Goal: Information Seeking & Learning: Learn about a topic

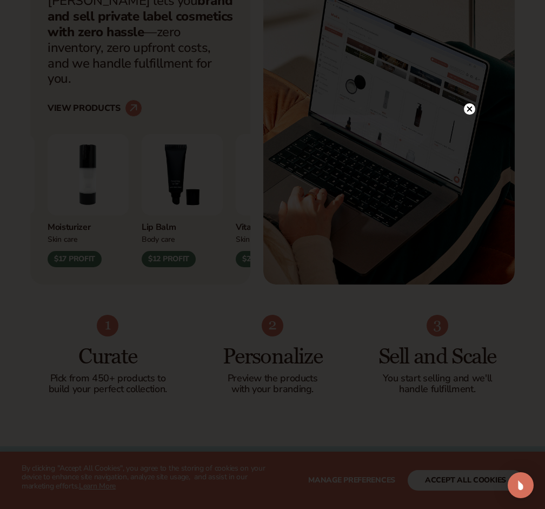
scroll to position [411, 0]
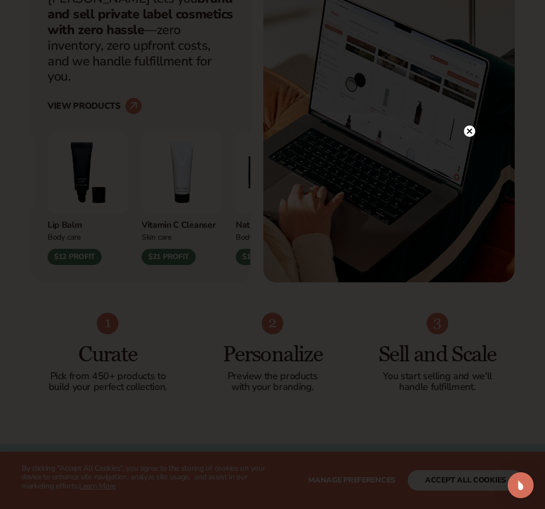
click at [471, 128] on circle at bounding box center [469, 130] width 11 height 11
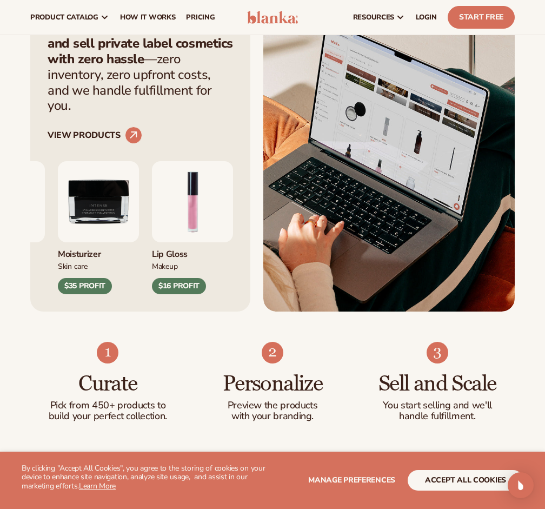
scroll to position [382, 0]
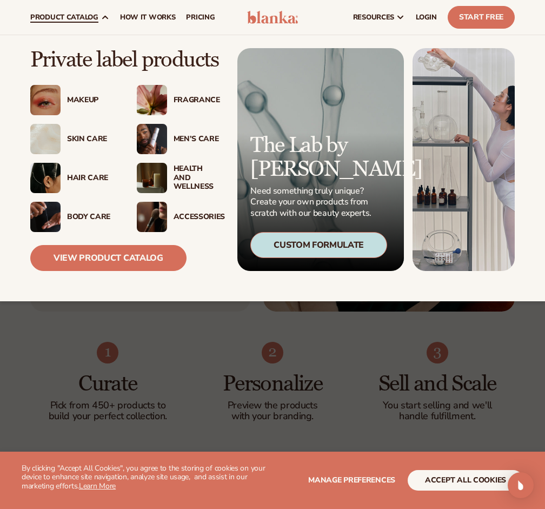
click at [83, 96] on div "Makeup" at bounding box center [91, 100] width 48 height 9
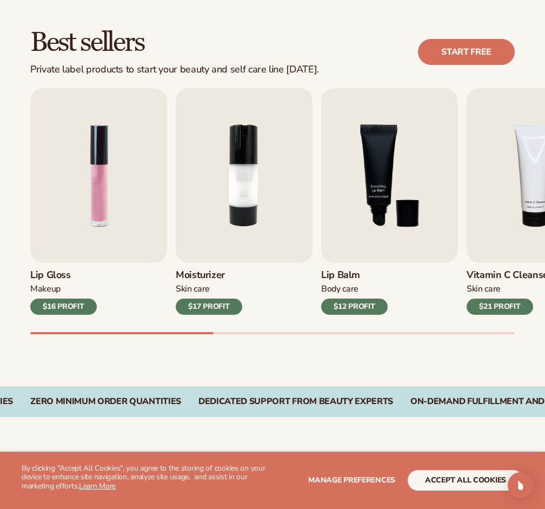
scroll to position [294, 0]
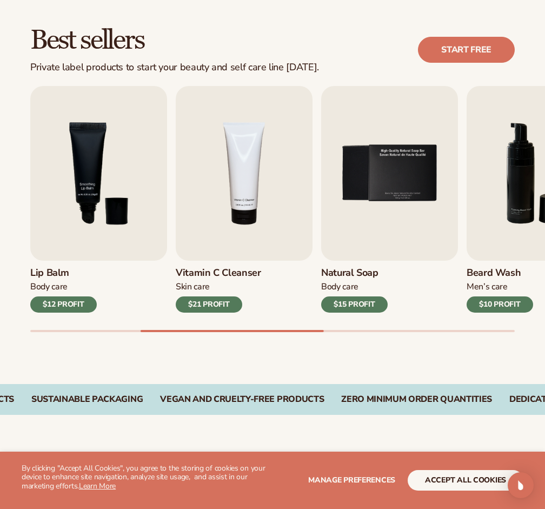
drag, startPoint x: 316, startPoint y: 328, endPoint x: 355, endPoint y: 332, distance: 39.2
click at [355, 332] on div "Best sellers Private label products to start your beauty and self care line tod…" at bounding box center [272, 190] width 545 height 388
click at [362, 333] on div "Best sellers Private label products to start your beauty and self care line tod…" at bounding box center [272, 190] width 545 height 388
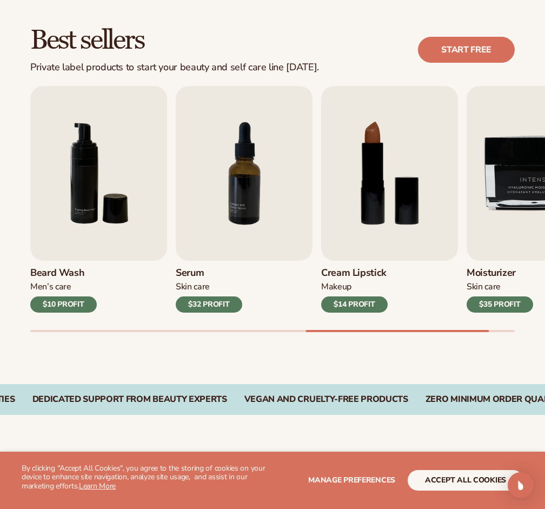
click at [21, 223] on div "Best sellers Private label products to start your beauty and self care line tod…" at bounding box center [272, 190] width 545 height 388
click at [43, 217] on img "6 / 9" at bounding box center [98, 173] width 137 height 175
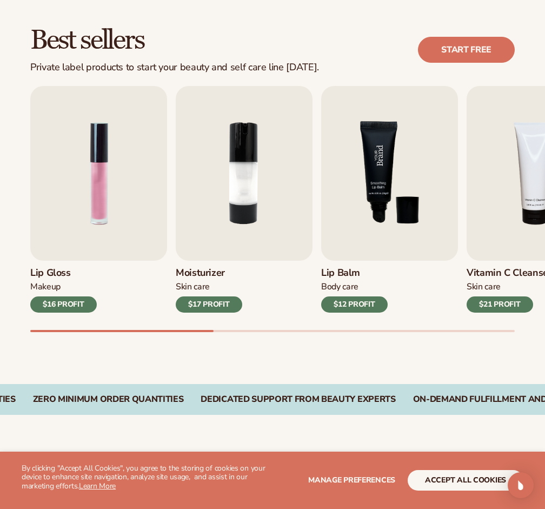
click at [361, 156] on img "3 / 9" at bounding box center [389, 173] width 137 height 175
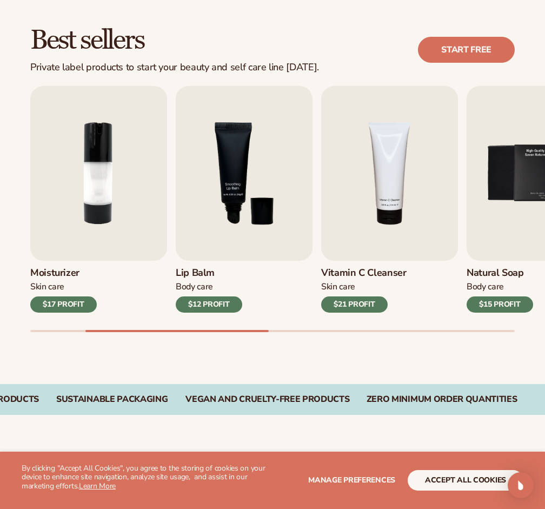
drag, startPoint x: 182, startPoint y: 331, endPoint x: 164, endPoint y: 330, distance: 17.9
click at [164, 330] on div "Best sellers Private label products to start your beauty and self care line tod…" at bounding box center [272, 190] width 545 height 388
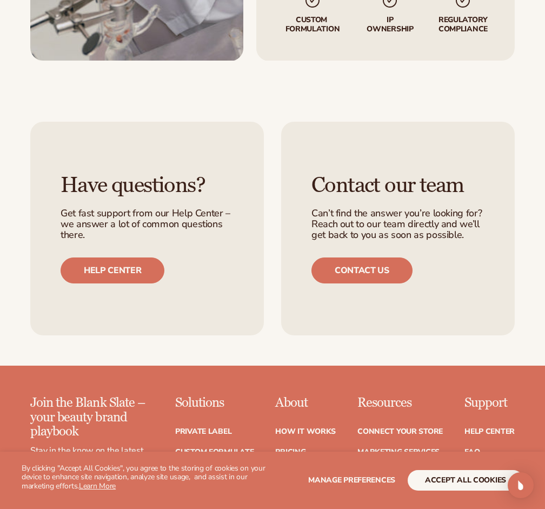
scroll to position [1586, 0]
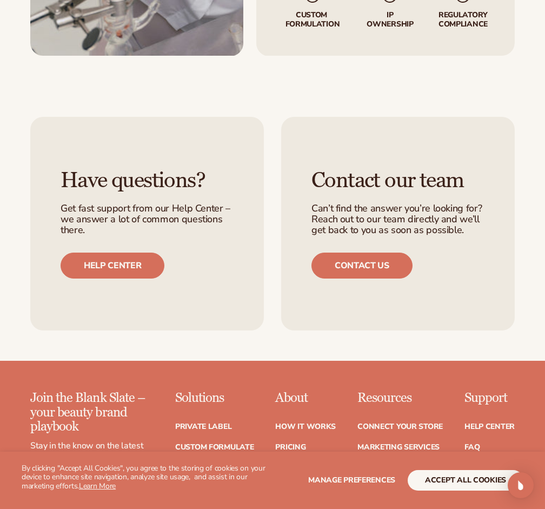
click at [187, 484] on link "Lips" at bounding box center [183, 488] width 16 height 8
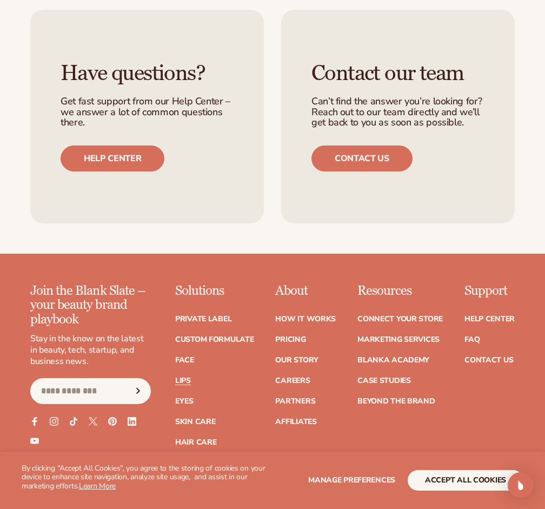
scroll to position [1905, 0]
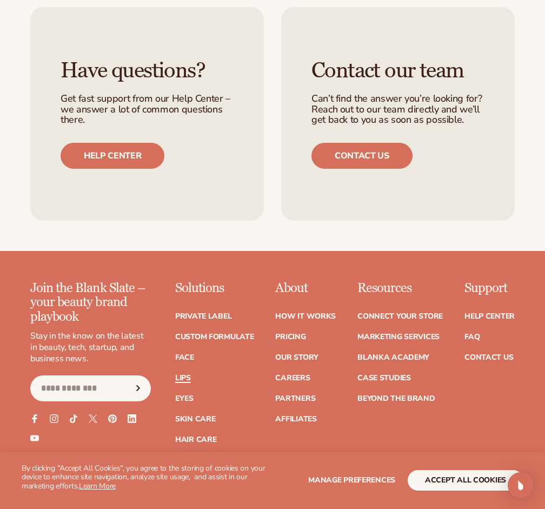
click at [185, 374] on link "Lips" at bounding box center [183, 378] width 16 height 8
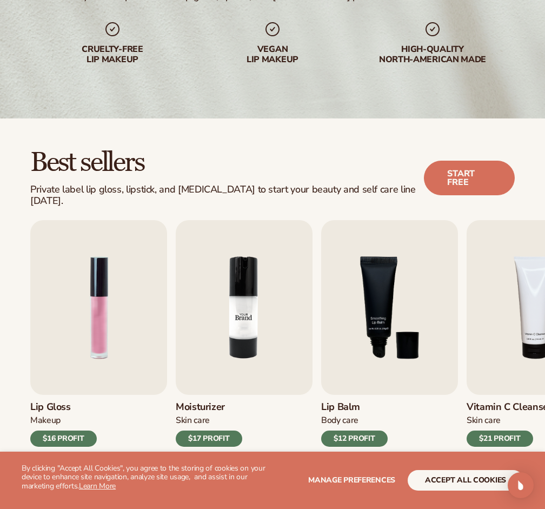
scroll to position [172, 0]
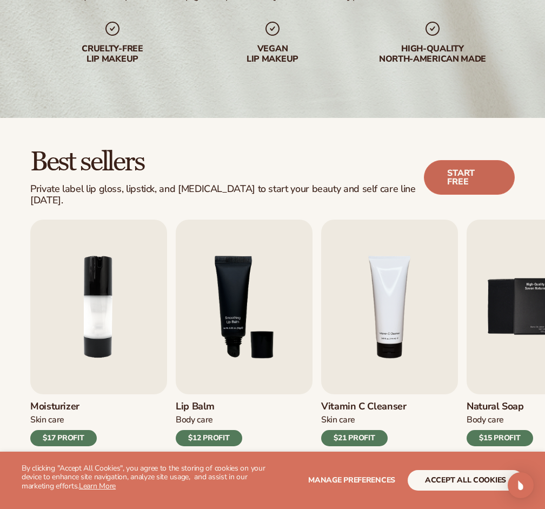
click at [454, 169] on link "Start free" at bounding box center [469, 177] width 91 height 35
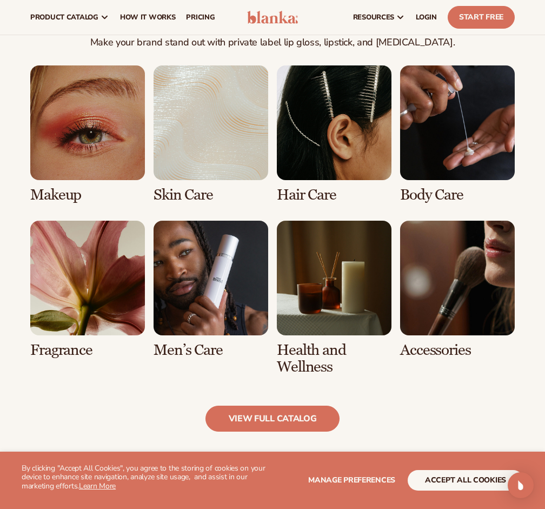
scroll to position [799, 0]
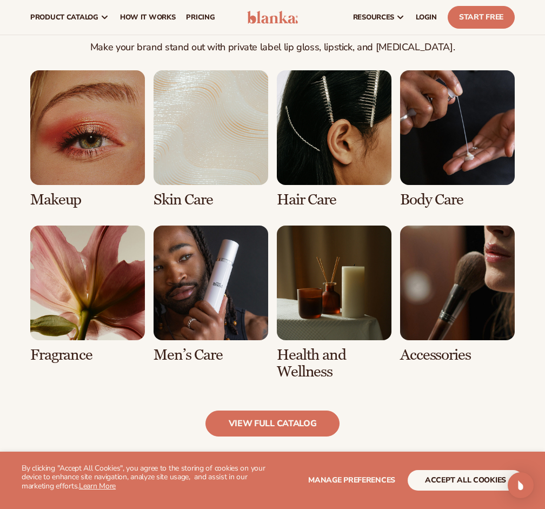
click at [101, 120] on link "1 / 8" at bounding box center [87, 139] width 115 height 138
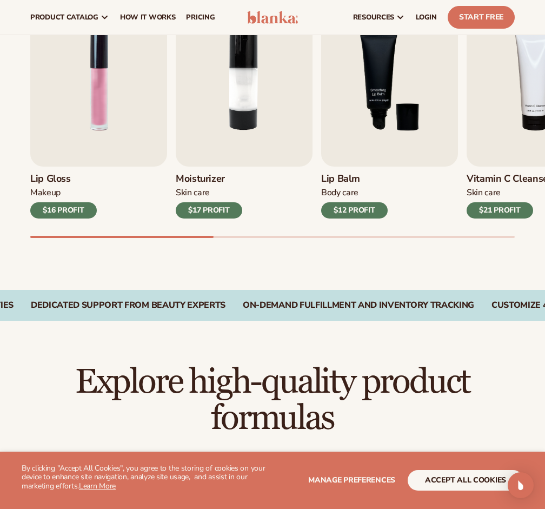
scroll to position [117, 0]
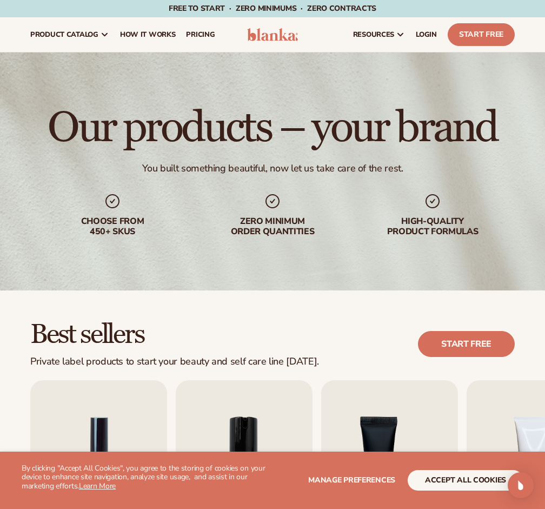
scroll to position [117, 0]
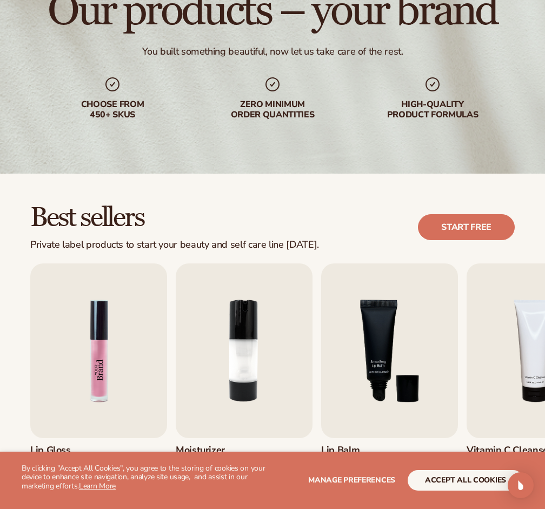
click at [92, 384] on img "1 / 9" at bounding box center [98, 350] width 137 height 175
click at [120, 365] on img "1 / 9" at bounding box center [98, 350] width 137 height 175
click at [388, 353] on img "3 / 9" at bounding box center [389, 350] width 137 height 175
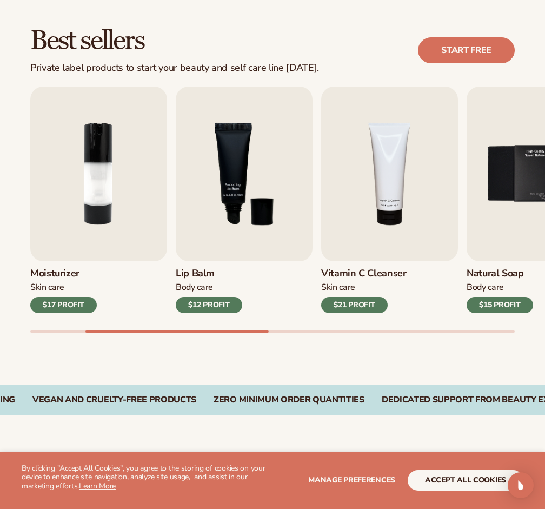
scroll to position [301, 0]
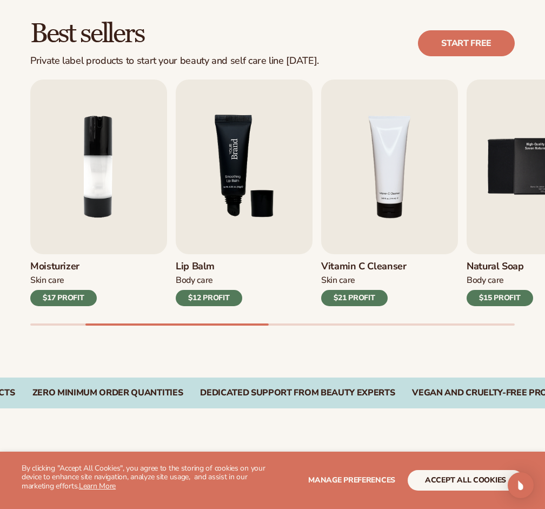
click at [230, 160] on img "3 / 9" at bounding box center [244, 166] width 137 height 175
click at [440, 478] on button "accept all cookies" at bounding box center [466, 480] width 116 height 21
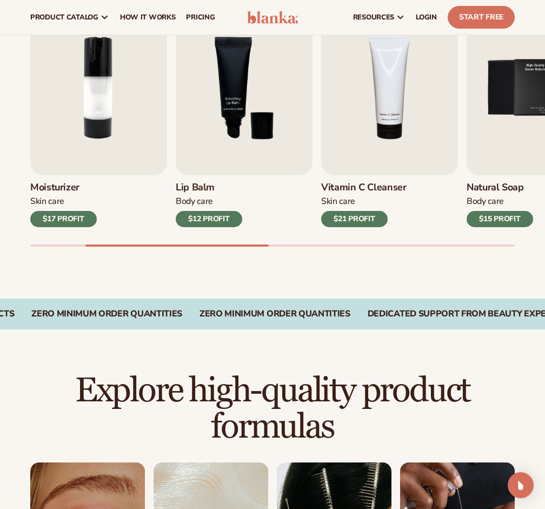
scroll to position [378, 0]
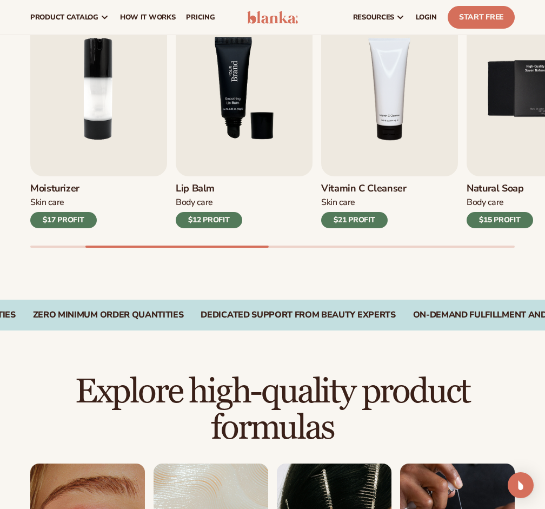
click at [235, 107] on img "3 / 9" at bounding box center [244, 89] width 137 height 175
click at [224, 115] on img "3 / 9" at bounding box center [244, 89] width 137 height 175
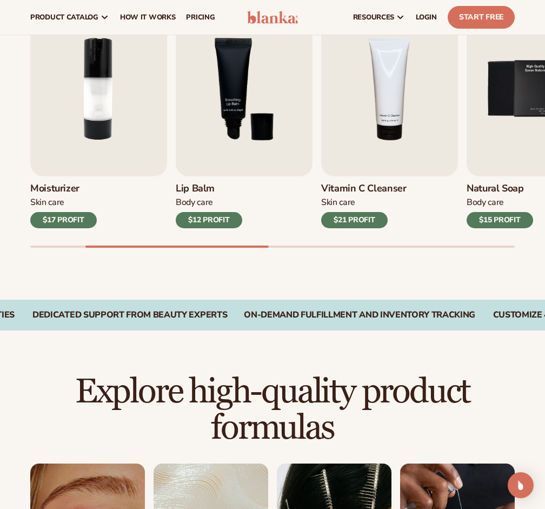
click at [191, 189] on h3 "Lip Balm" at bounding box center [209, 189] width 66 height 12
click at [191, 185] on h3 "Lip Balm" at bounding box center [209, 189] width 66 height 12
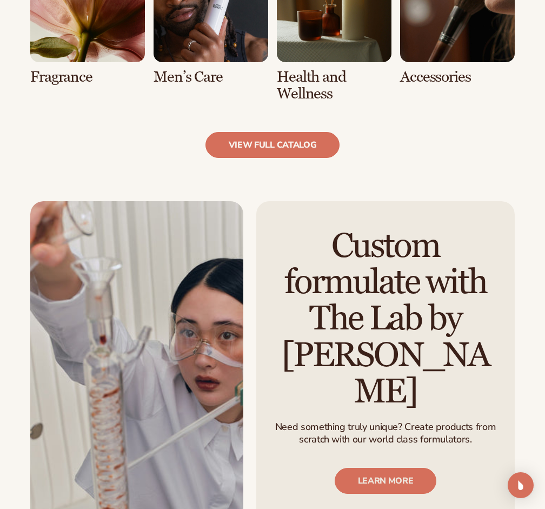
scroll to position [1050, 0]
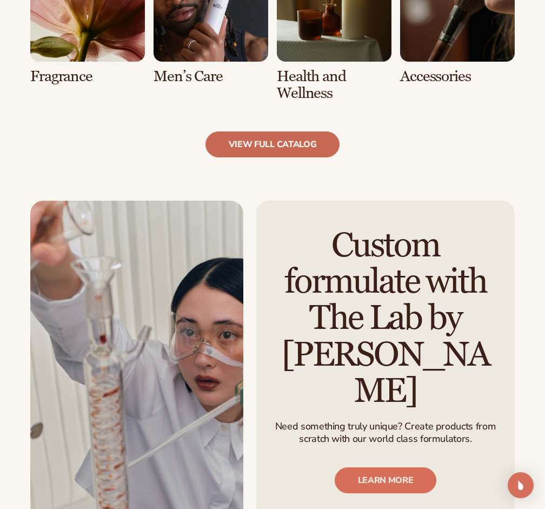
click at [273, 139] on link "view full catalog" at bounding box center [272, 144] width 135 height 26
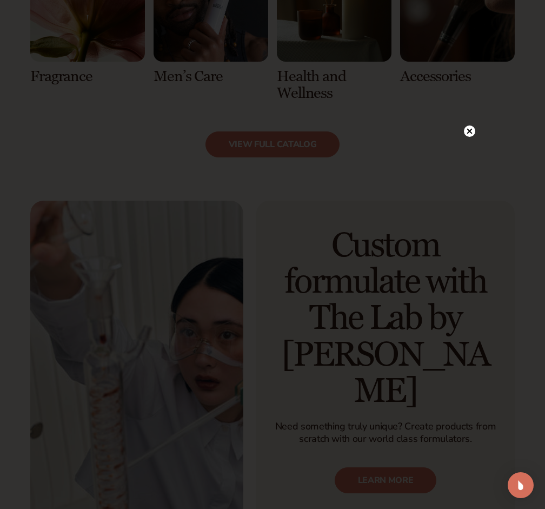
scroll to position [1060, 0]
